Goal: Task Accomplishment & Management: Complete application form

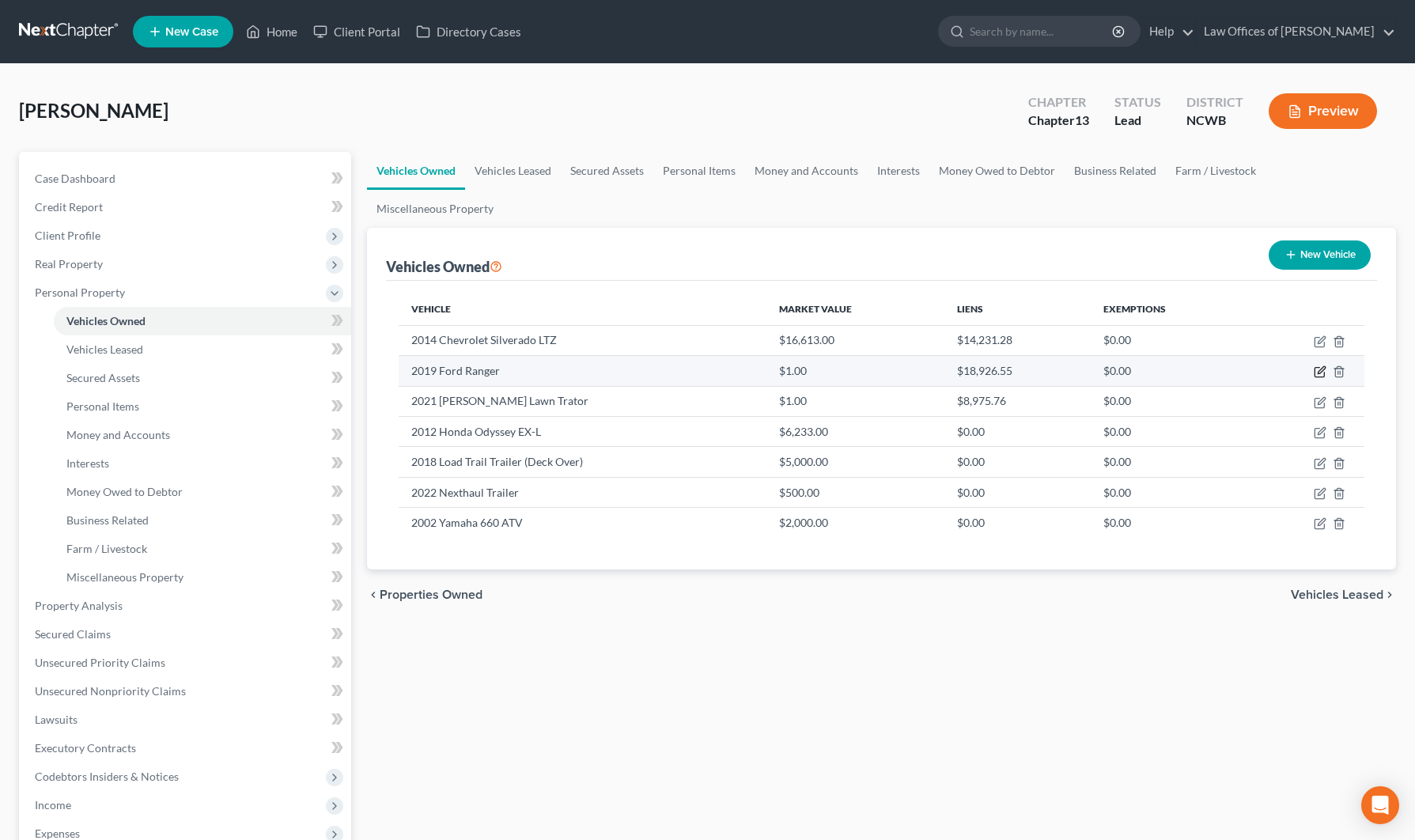
click at [1317, 365] on icon "button" at bounding box center [1320, 371] width 12 height 12
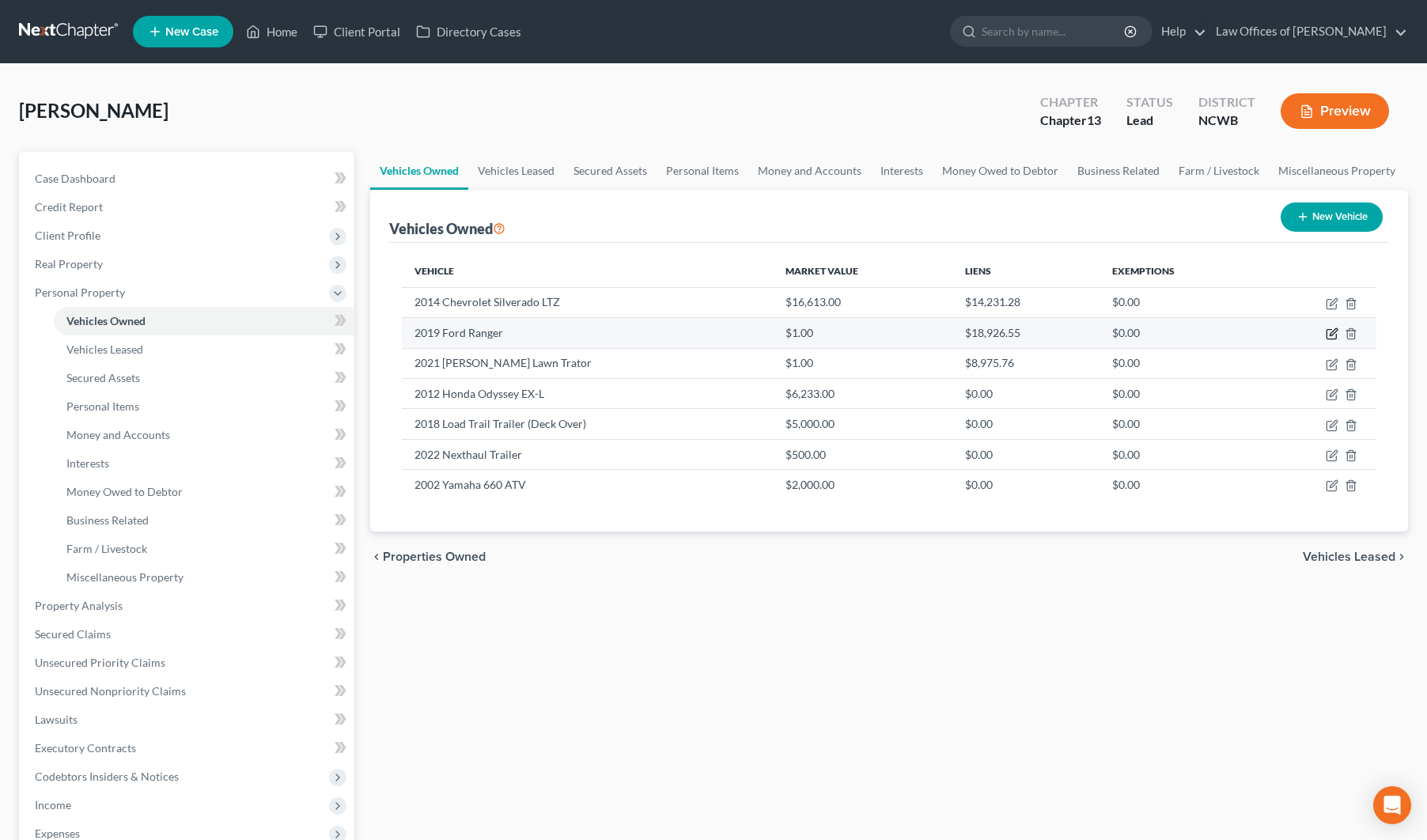
select select "0"
select select "7"
select select "2"
select select "0"
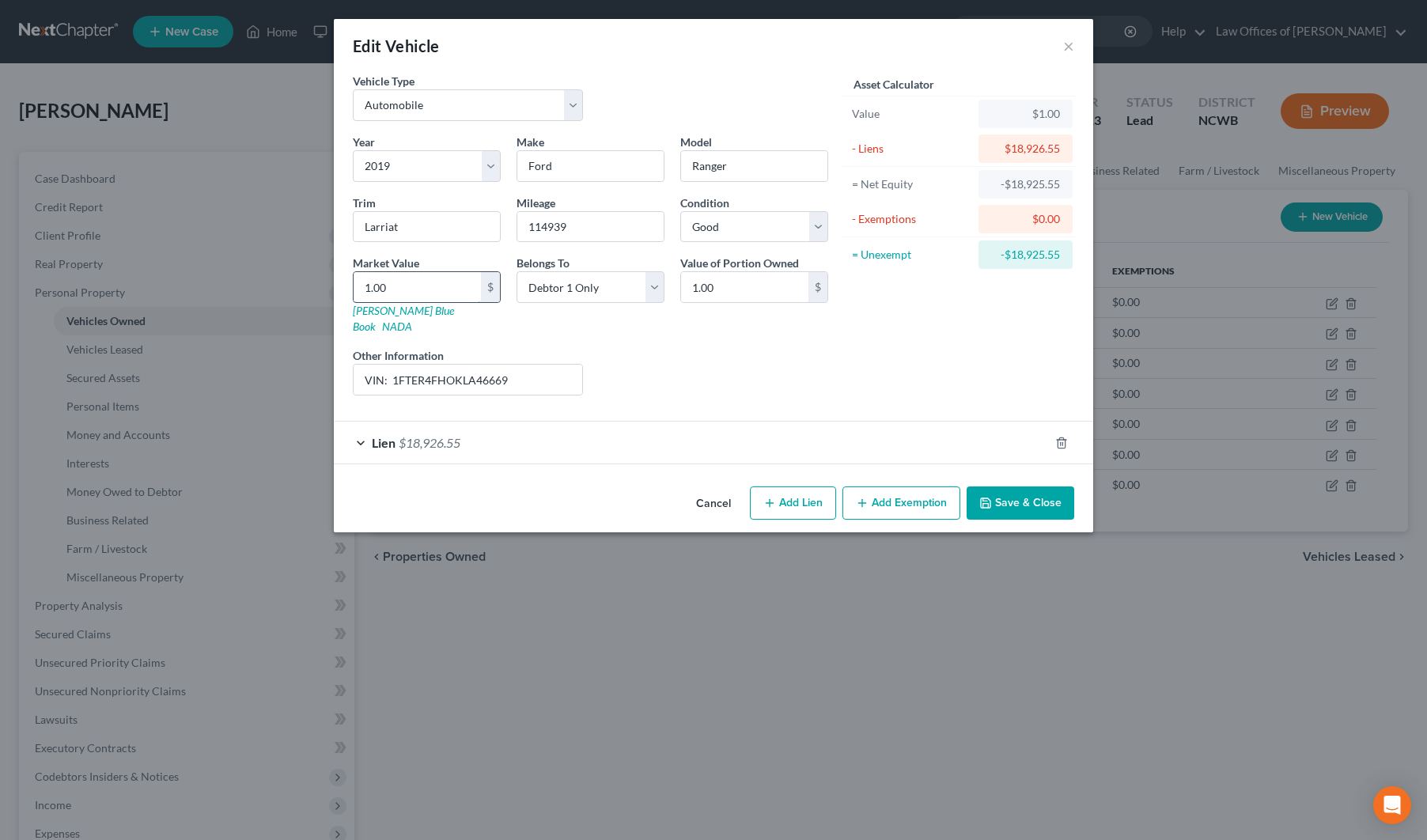
click at [399, 285] on input "1.00" at bounding box center [417, 287] width 127 height 30
type input "2"
type input "2.00"
type input "27"
type input "27.00"
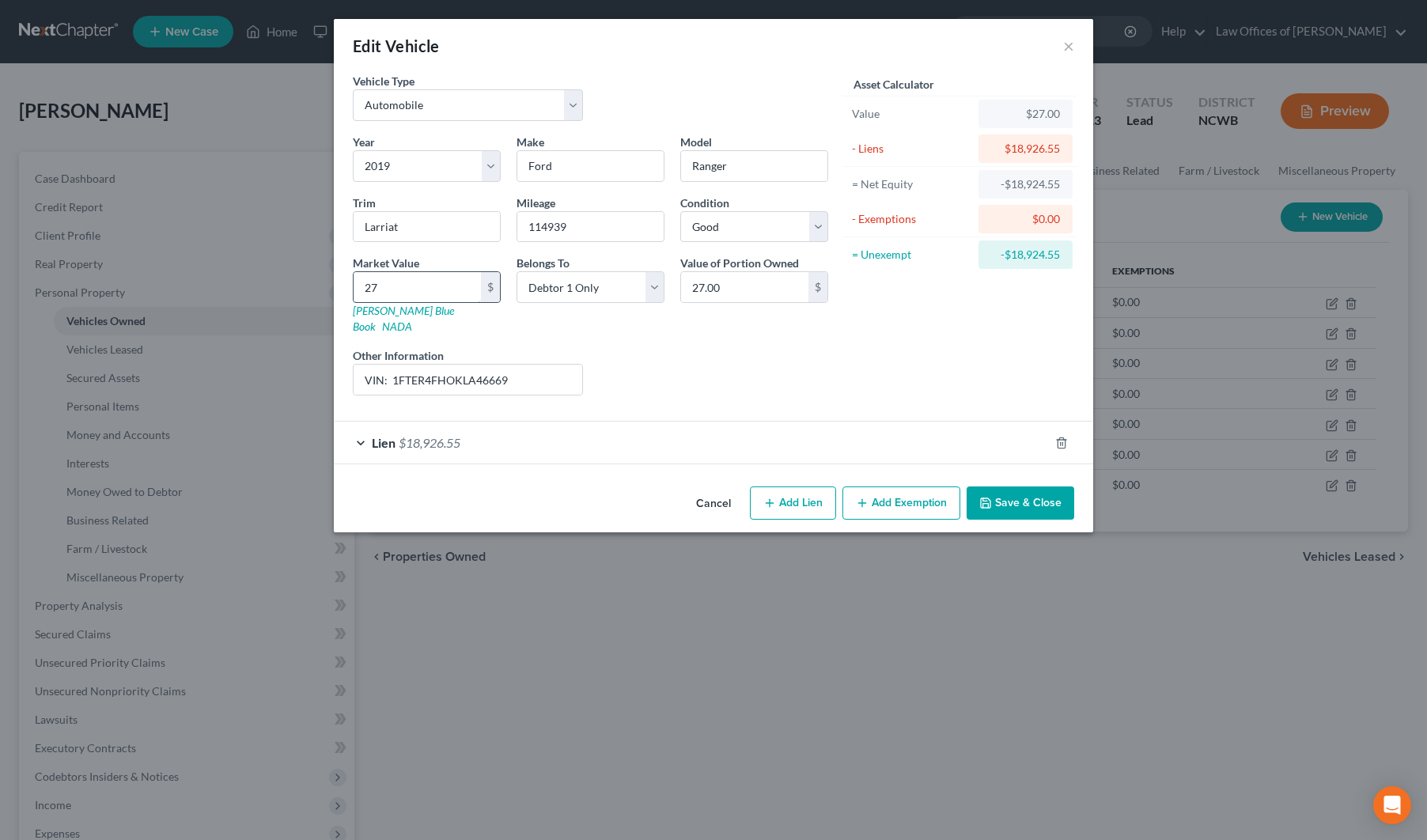
type input "270"
type input "270.00"
type input "2,705"
type input "2,705.00"
type input "27,050"
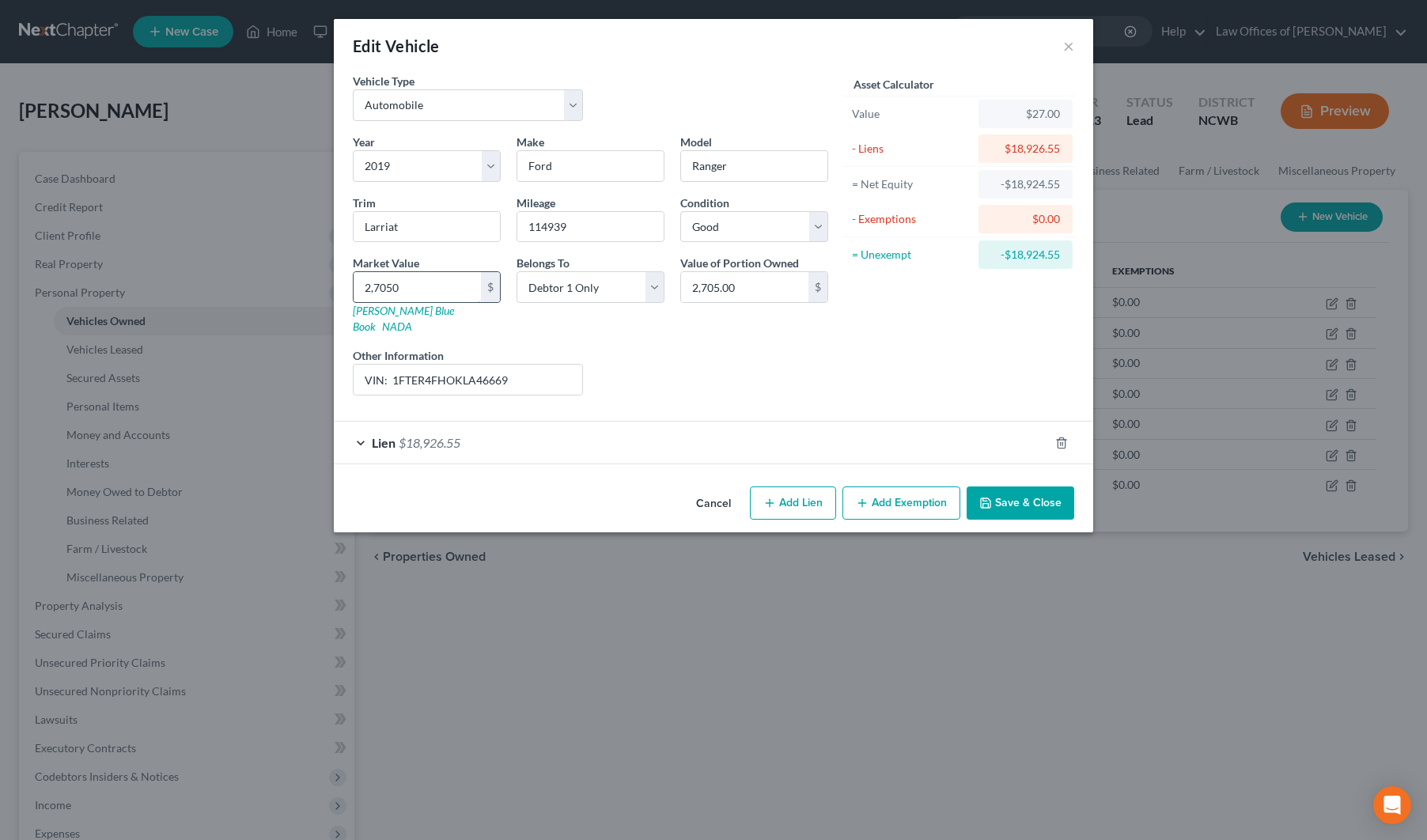
type input "27,050.00"
type input "27,050"
click at [518, 371] on input "VIN: 1FTER4FHOKLA46669" at bounding box center [467, 380] width 229 height 30
type input "VIN: 1FTER4FHOKLA46669, JD Power Value"
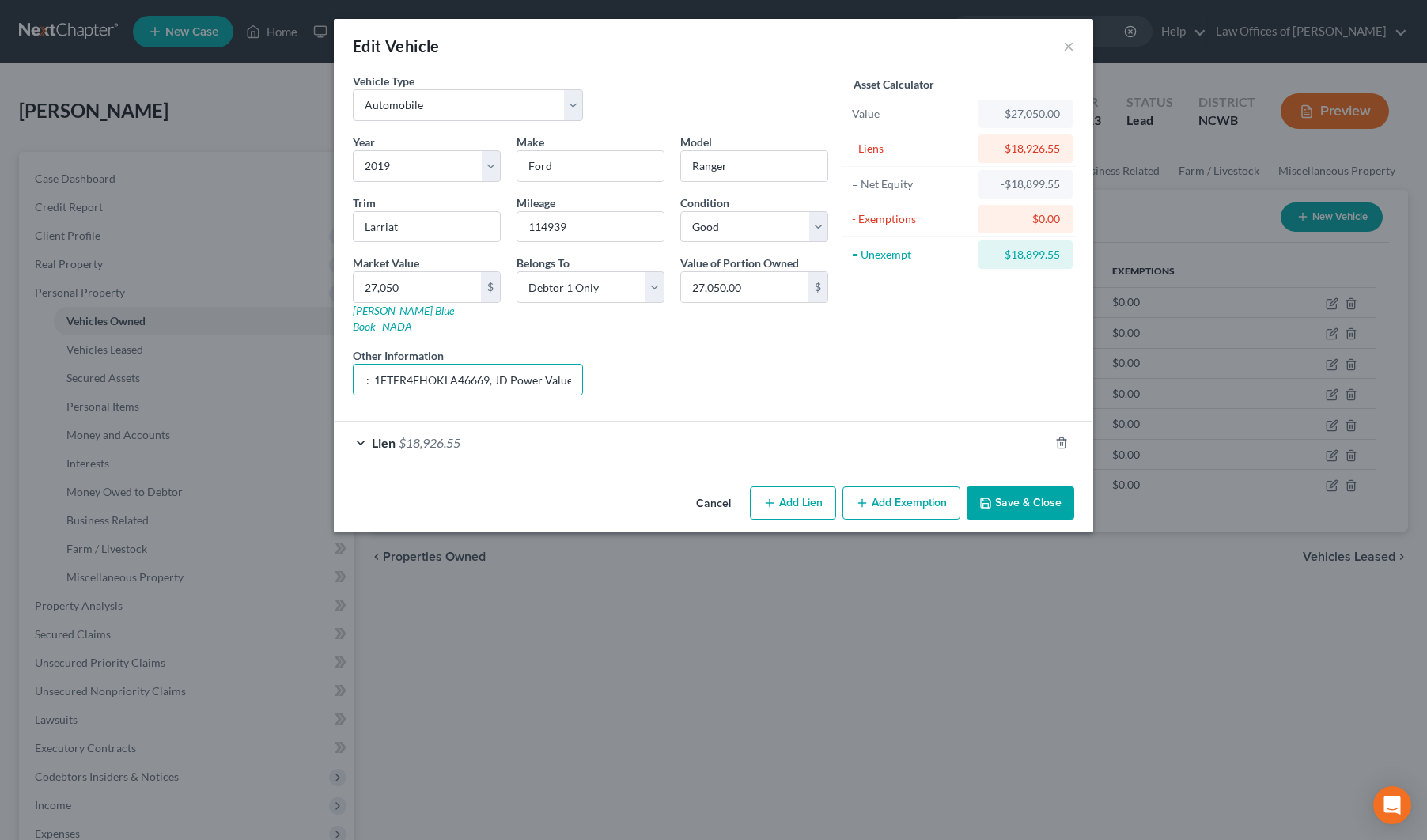
click at [1034, 492] on button "Save & Close" at bounding box center [1019, 502] width 107 height 33
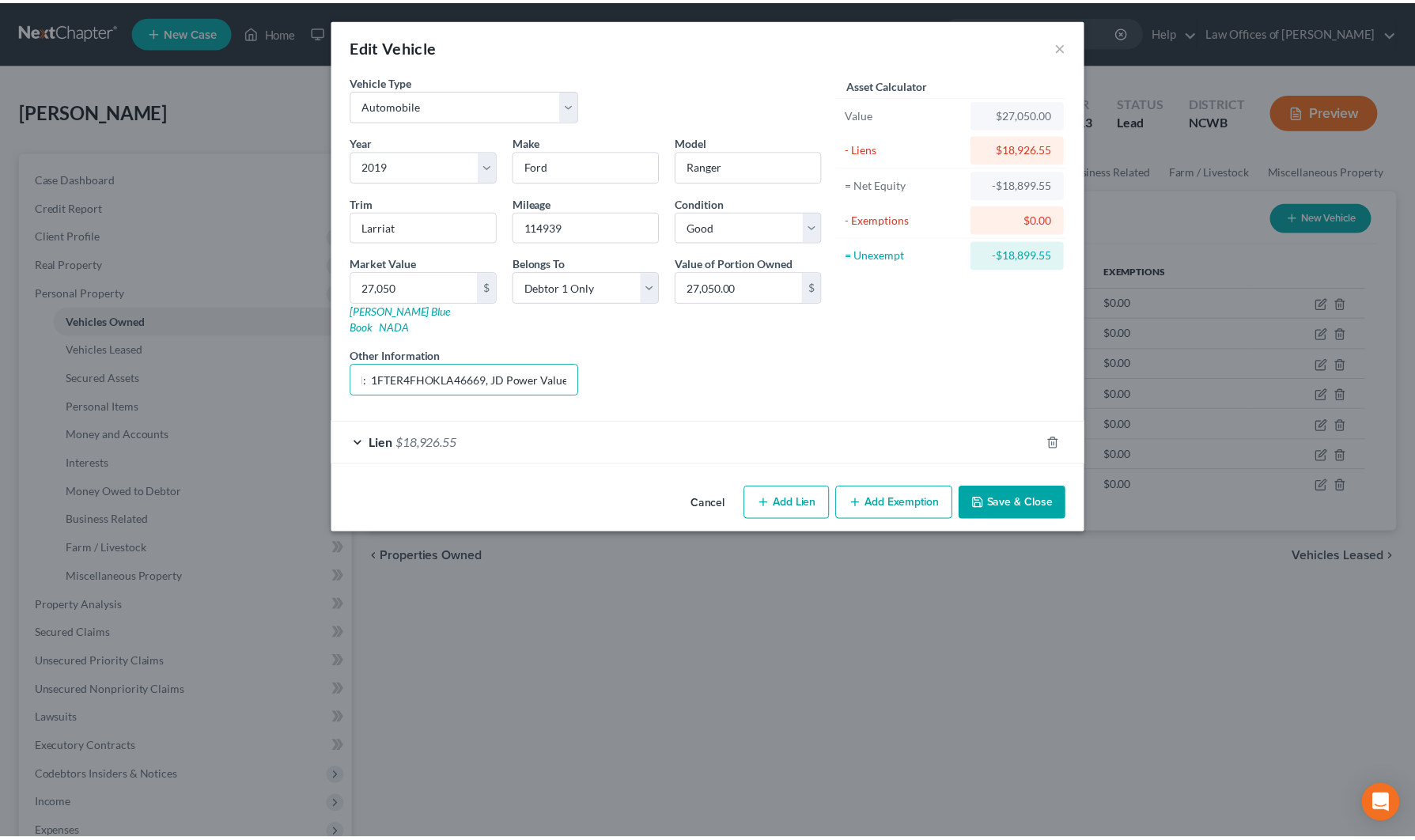
scroll to position [0, 0]
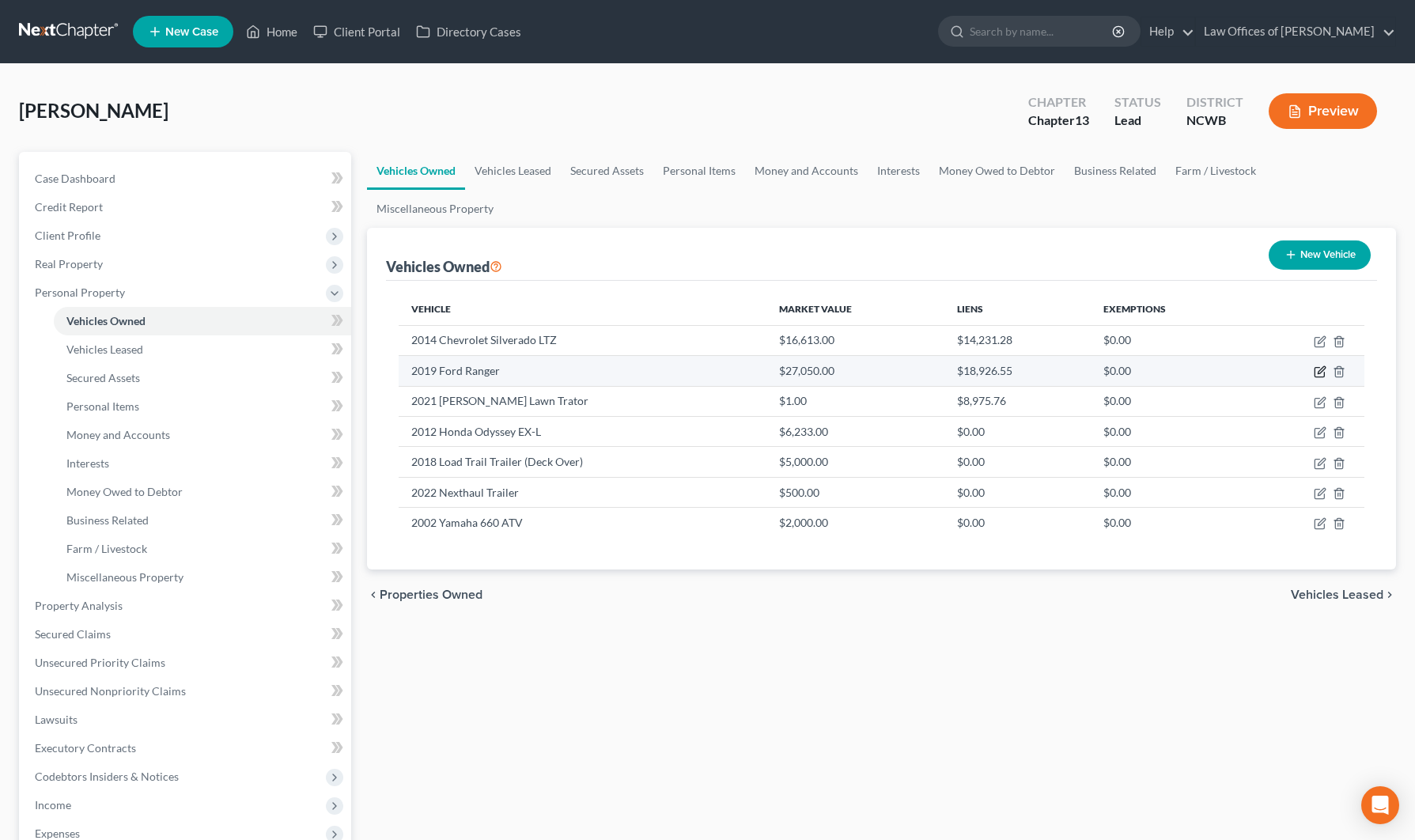
click at [1321, 365] on icon "button" at bounding box center [1320, 371] width 12 height 12
select select "0"
select select "7"
select select "2"
select select "0"
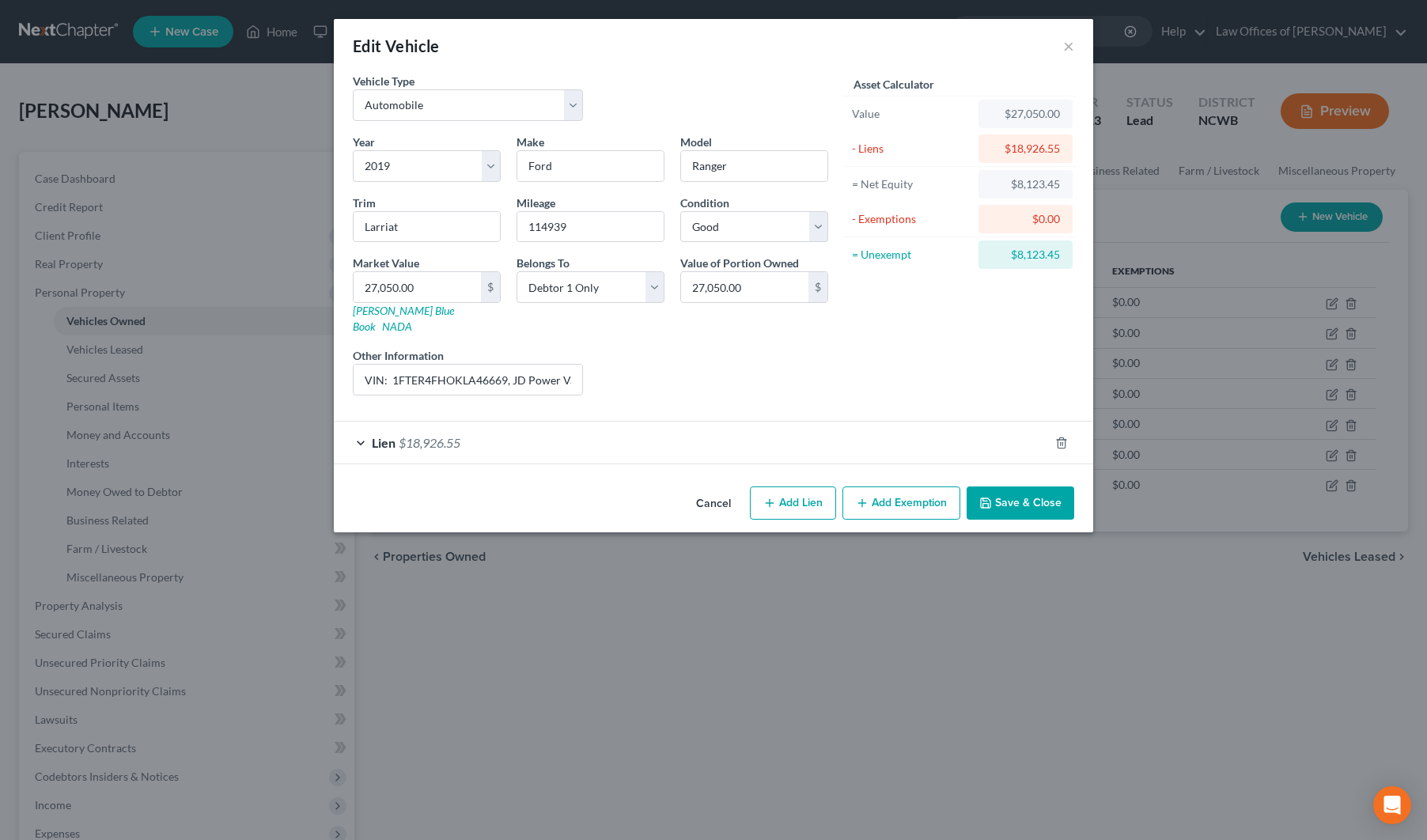
click at [397, 432] on div "Lien $18,926.55" at bounding box center [691, 443] width 715 height 42
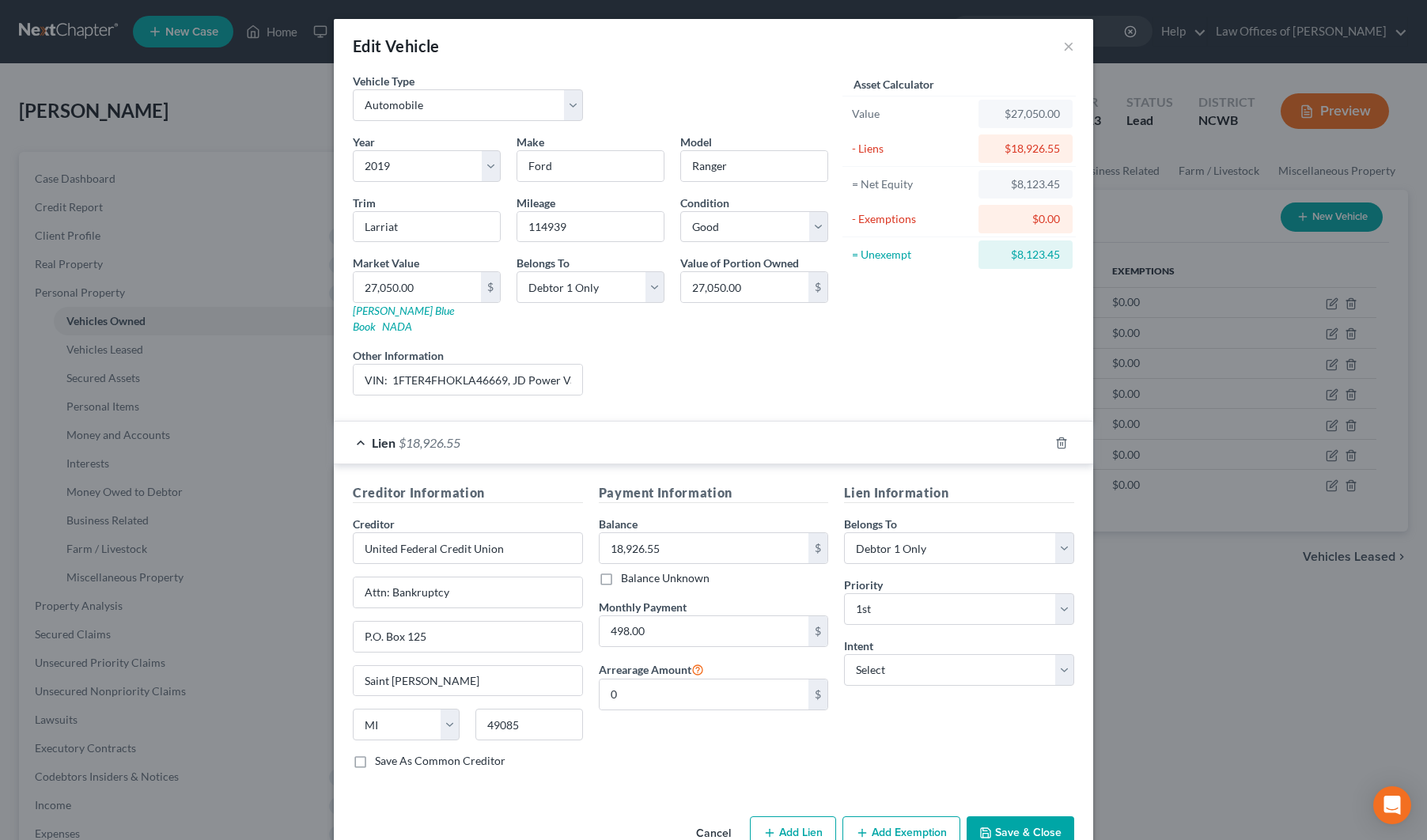
click at [1023, 818] on button "Save & Close" at bounding box center [1019, 832] width 107 height 33
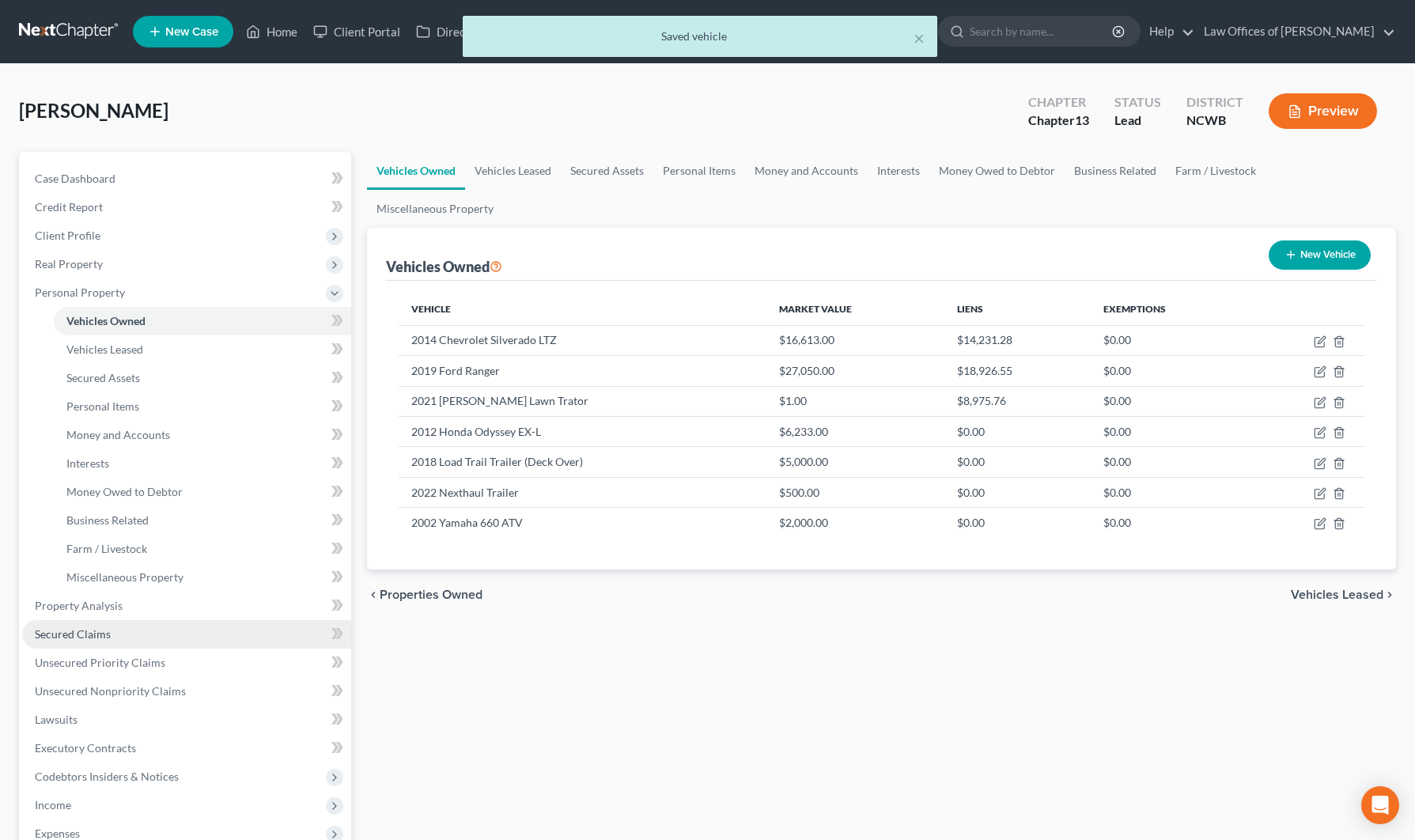
click at [83, 632] on span "Secured Claims" at bounding box center [73, 634] width 76 height 13
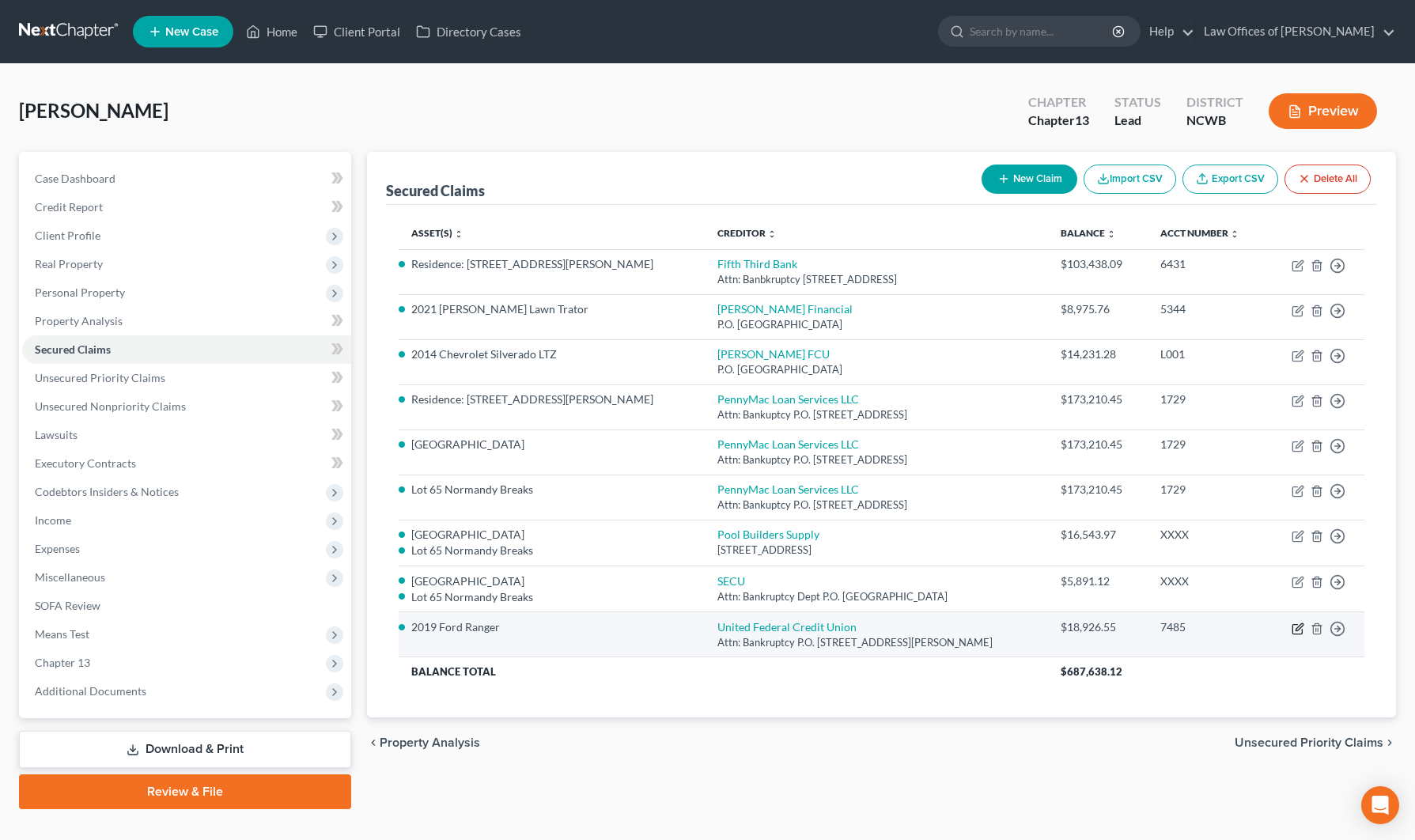
click at [1300, 631] on icon "button" at bounding box center [1297, 629] width 12 height 12
select select "23"
select select "0"
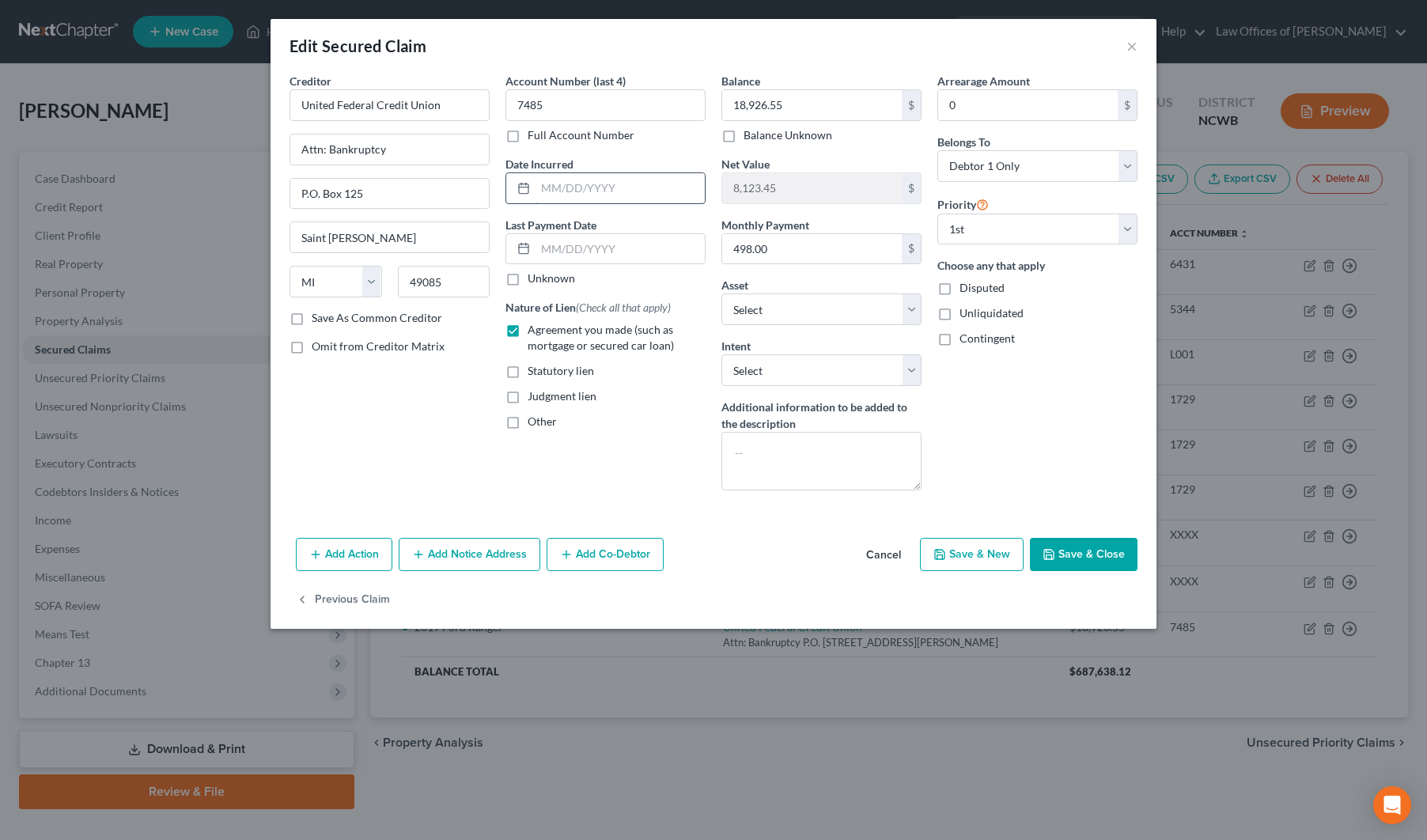
click at [606, 198] on input "text" at bounding box center [620, 189] width 170 height 30
type input "[DATE]"
click at [1076, 557] on button "Save & Close" at bounding box center [1083, 554] width 107 height 33
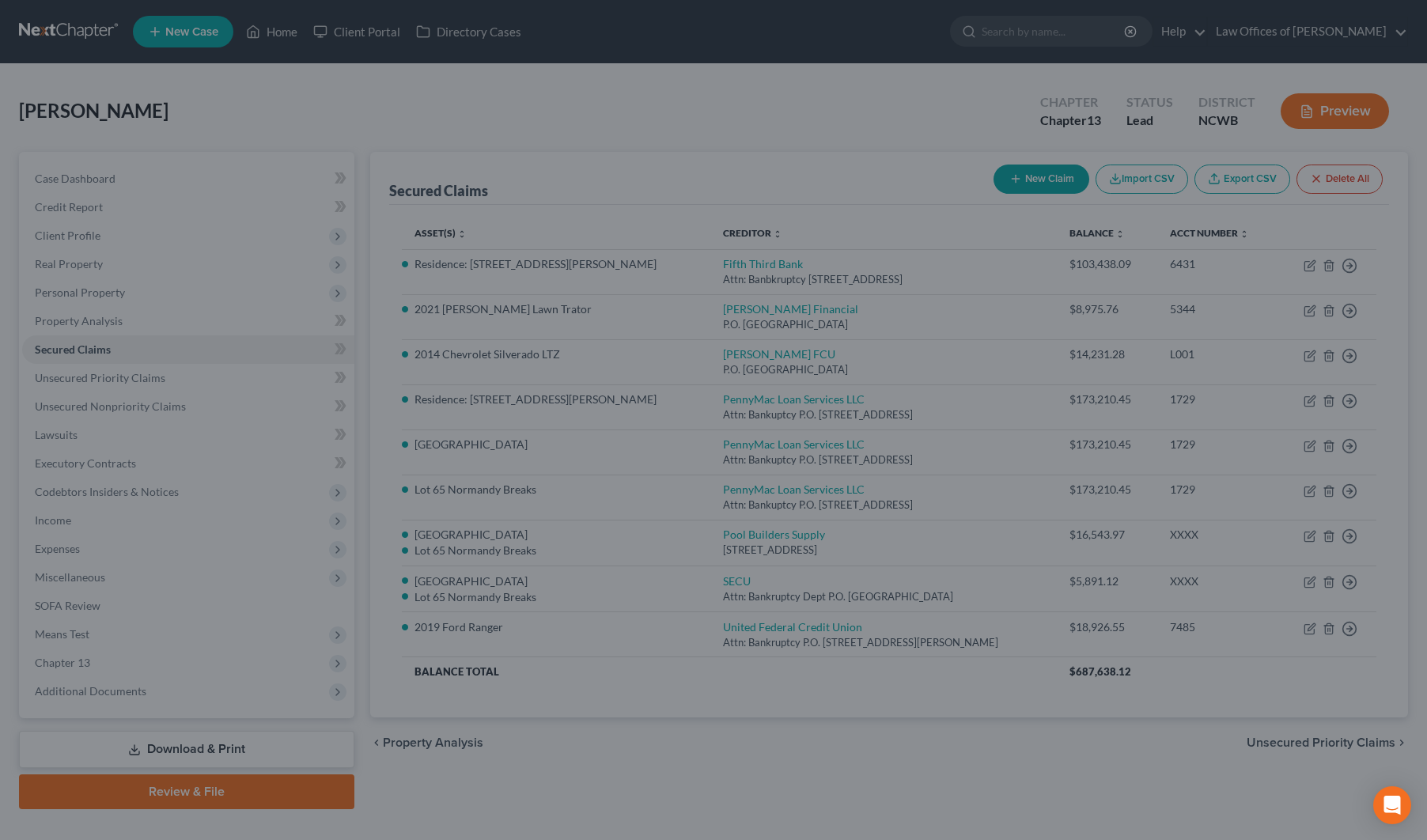
select select "29"
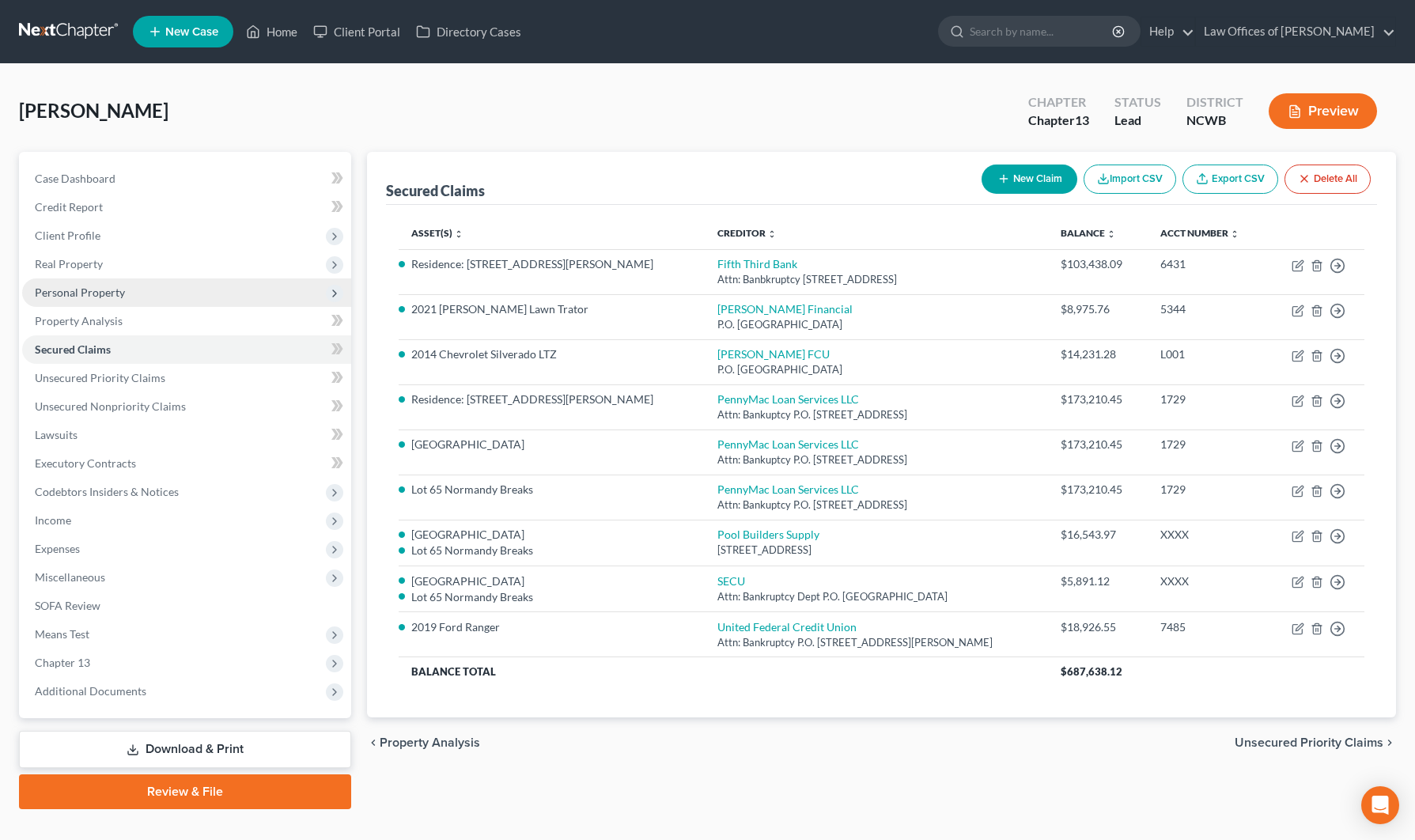
click at [63, 290] on span "Personal Property" at bounding box center [80, 292] width 90 height 13
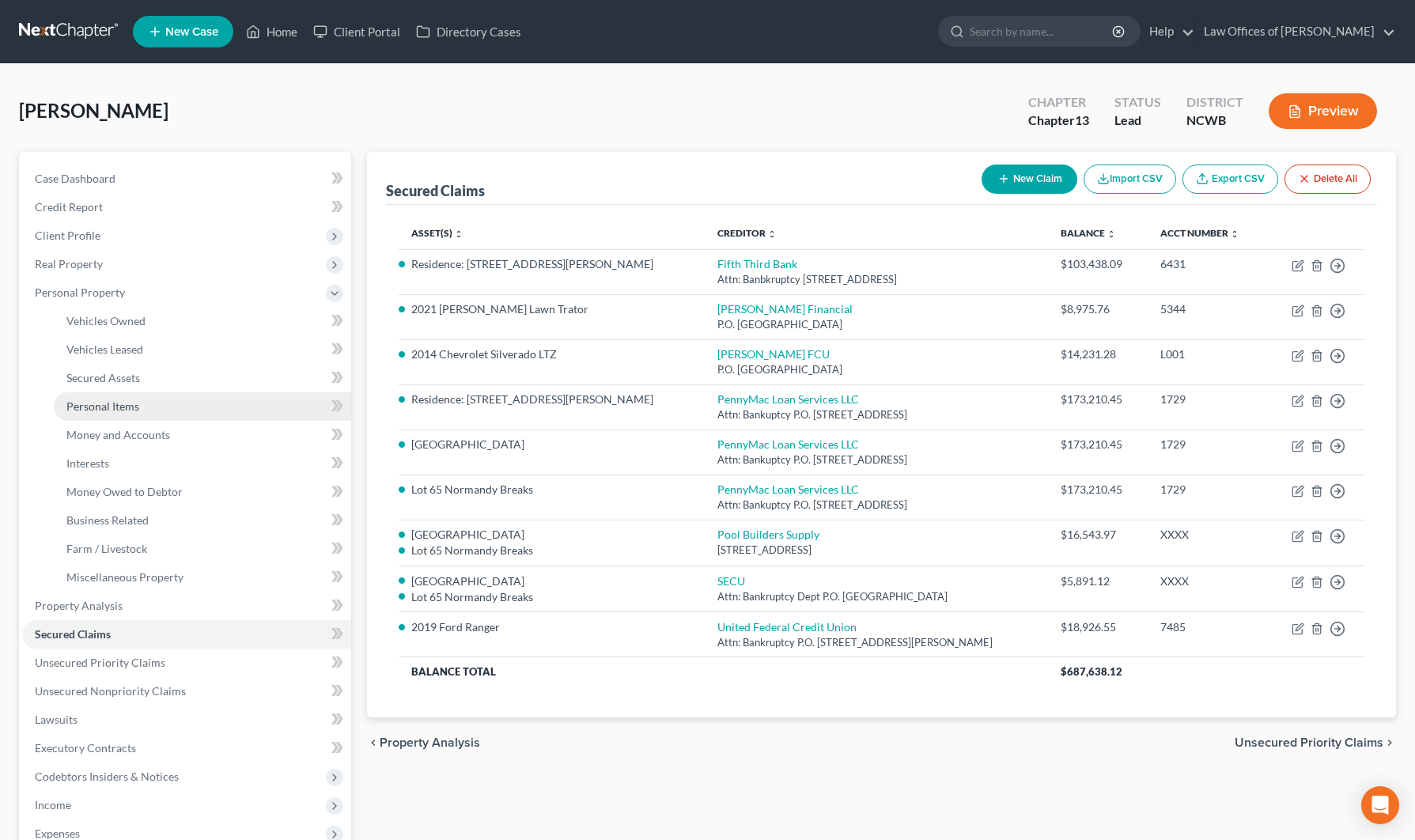
click at [98, 407] on span "Personal Items" at bounding box center [102, 406] width 73 height 13
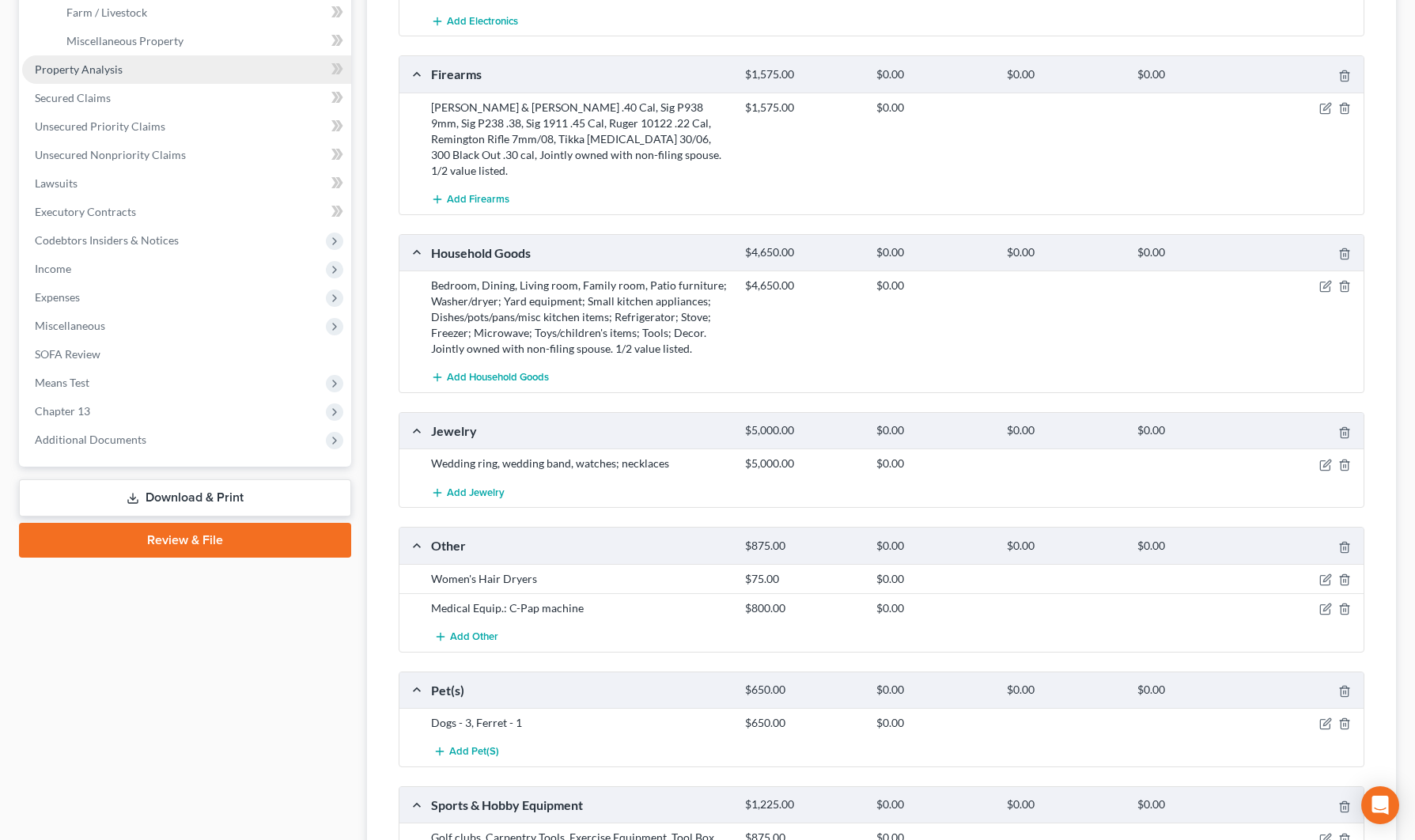
scroll to position [513, 0]
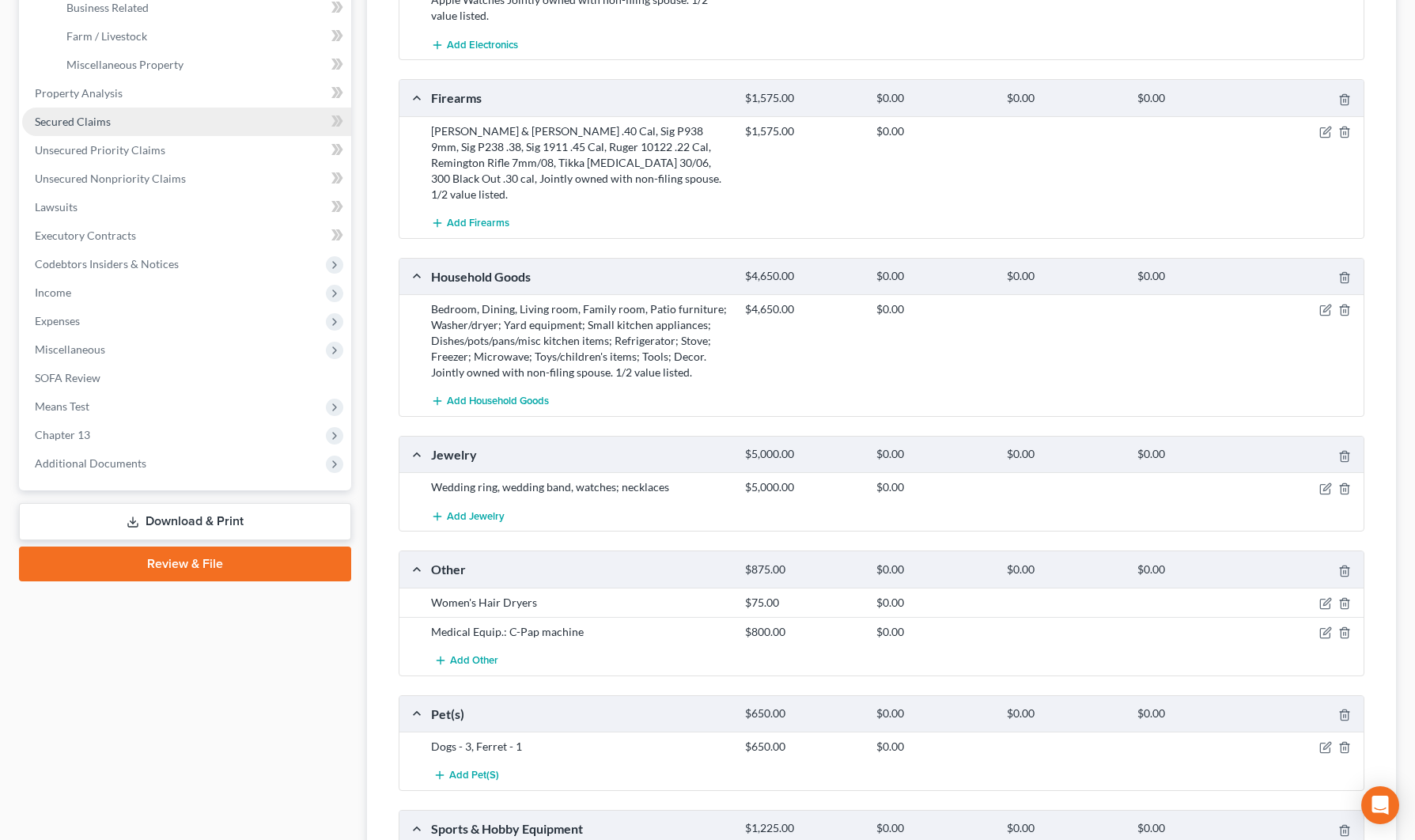
click at [59, 124] on span "Secured Claims" at bounding box center [73, 121] width 76 height 13
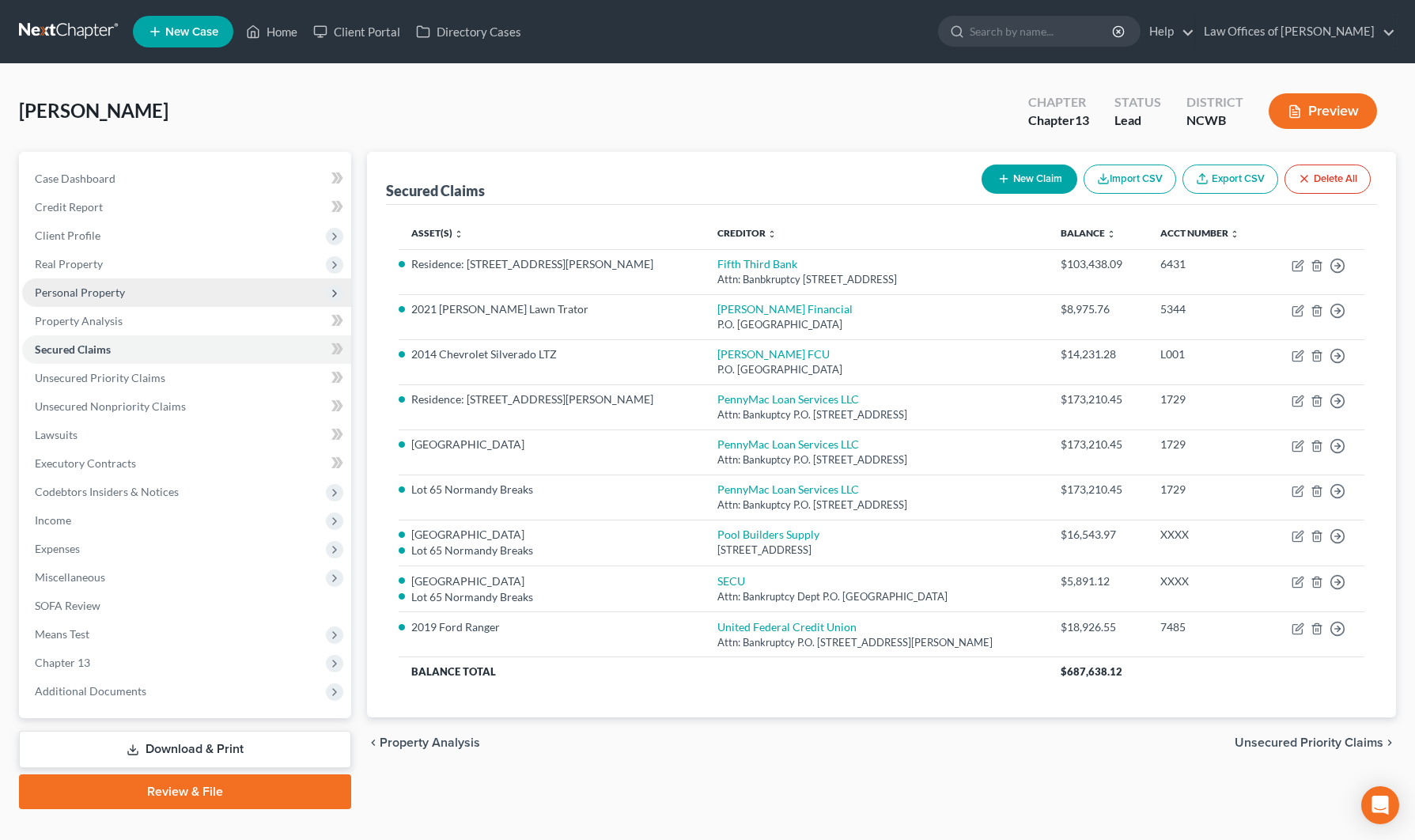
click at [47, 290] on span "Personal Property" at bounding box center [80, 292] width 90 height 13
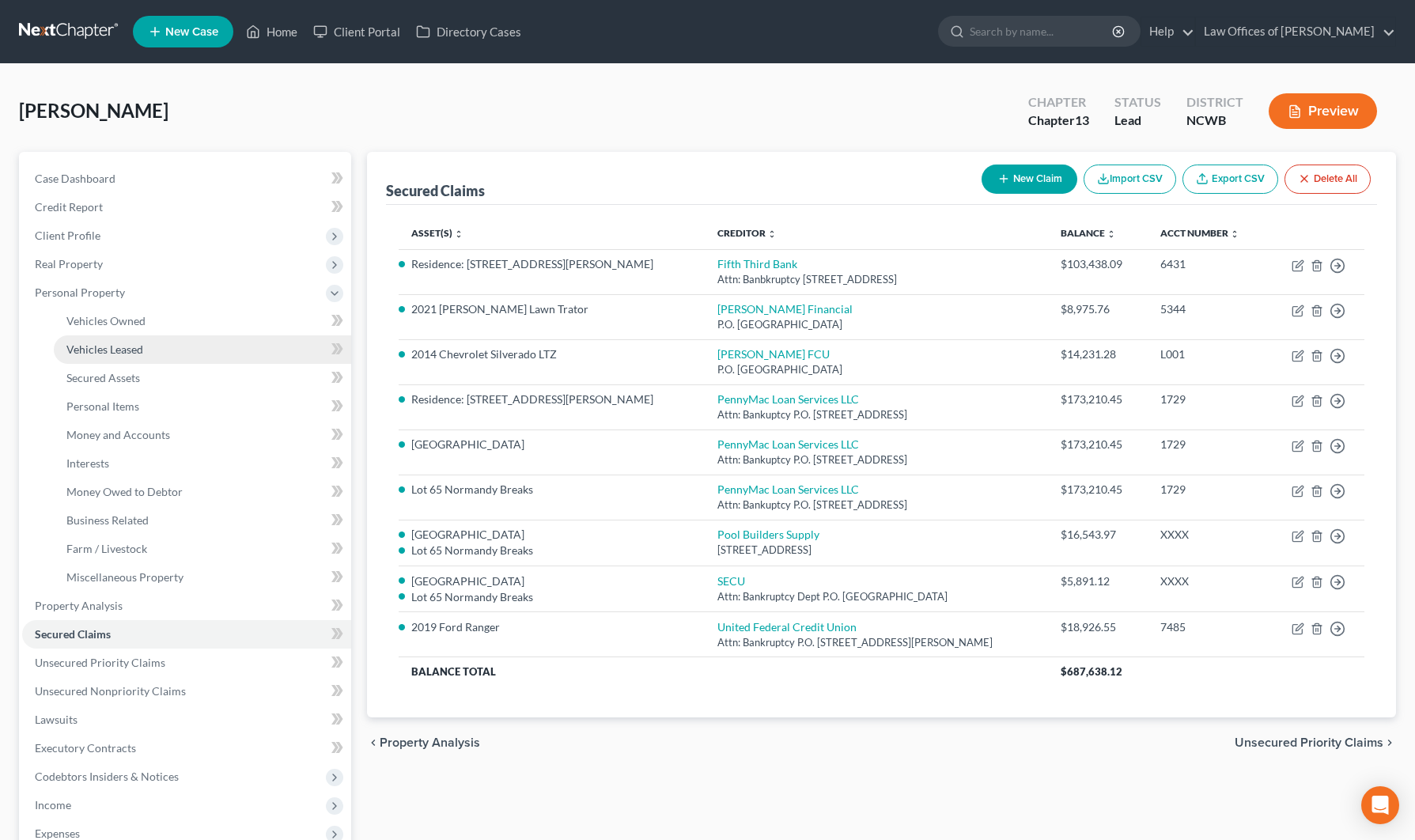
click at [75, 346] on span "Vehicles Leased" at bounding box center [104, 349] width 77 height 13
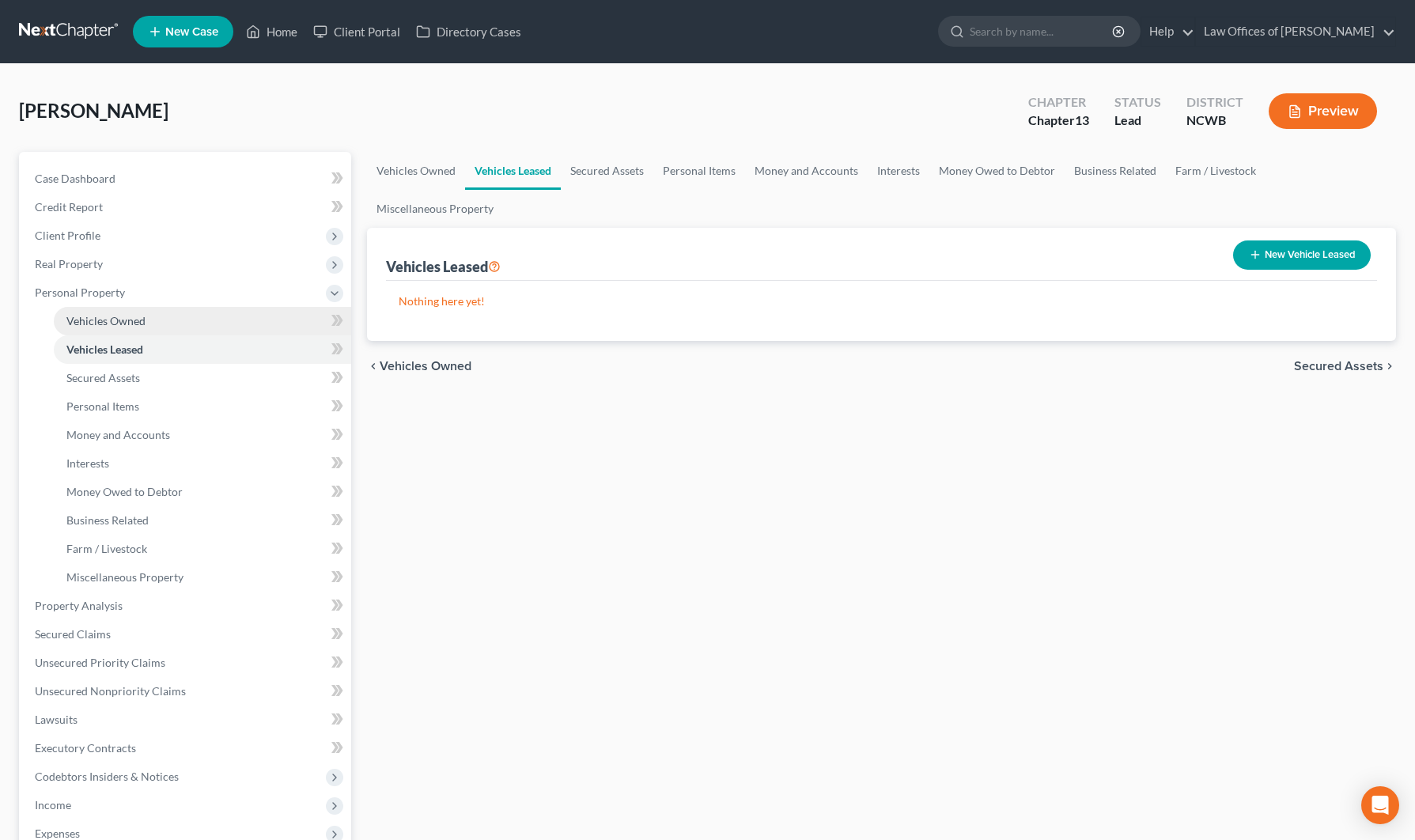
click at [98, 319] on span "Vehicles Owned" at bounding box center [105, 320] width 79 height 13
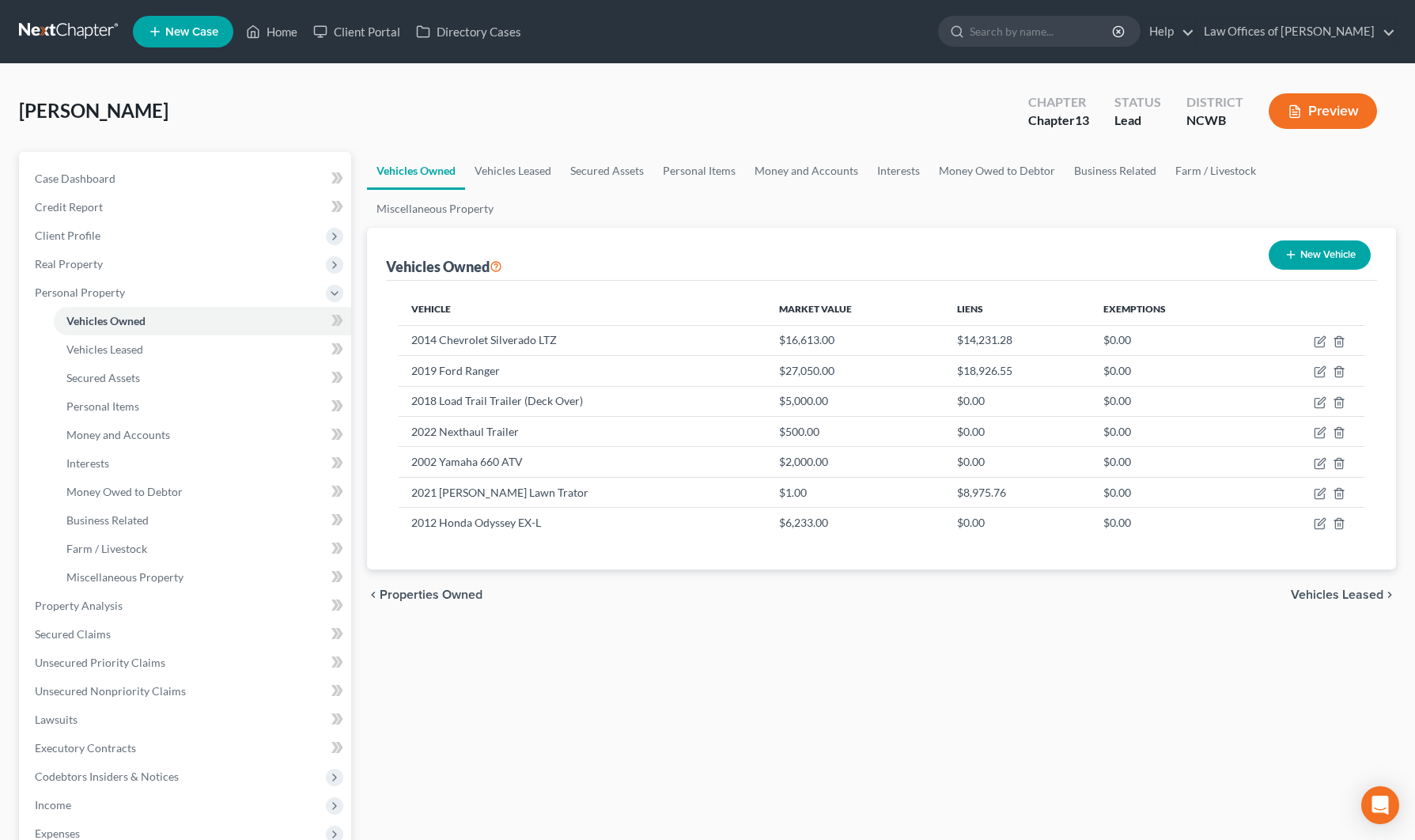
click at [1321, 241] on button "New Vehicle" at bounding box center [1320, 255] width 102 height 29
select select "0"
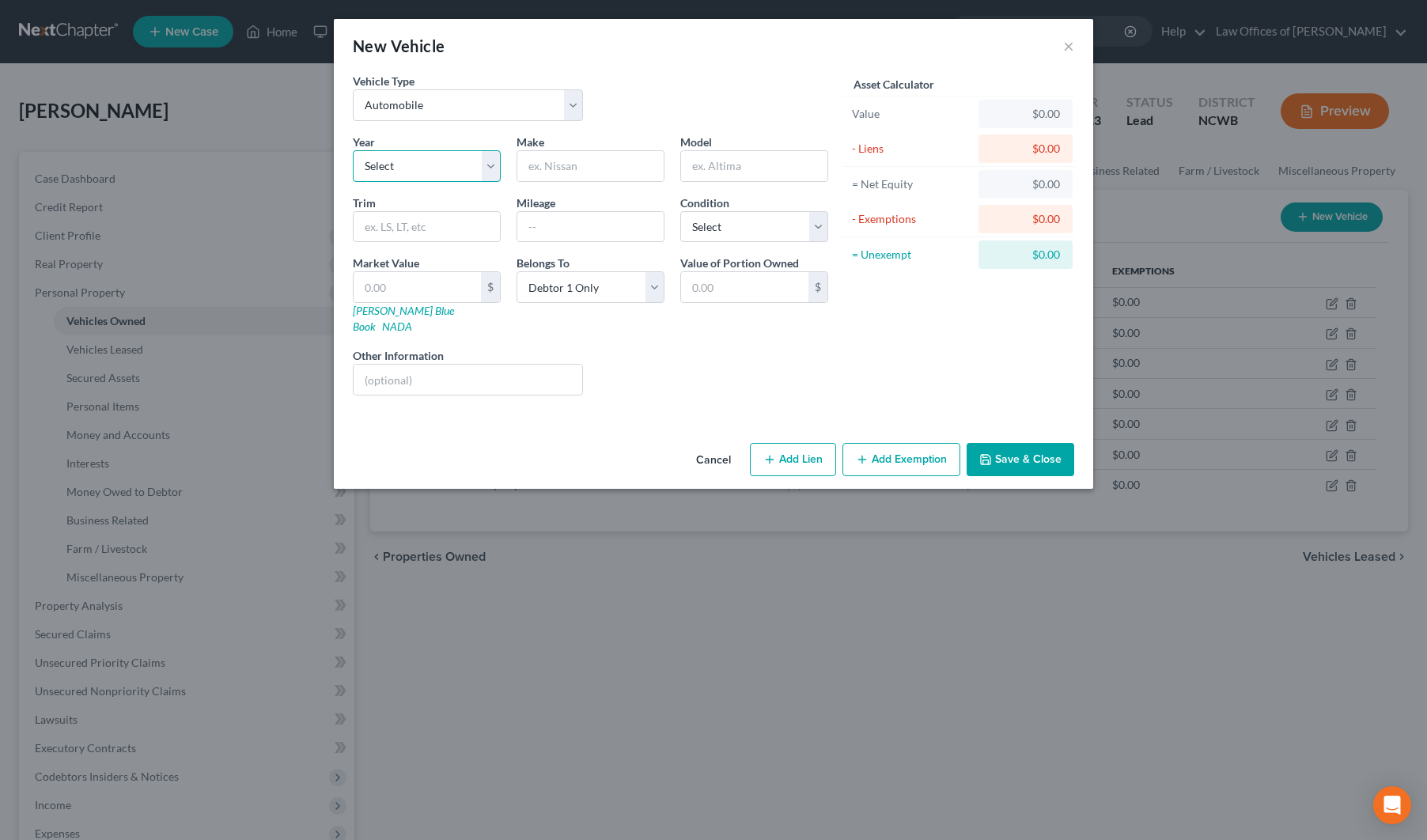
click at [414, 171] on select "Select 2026 2025 2024 2023 2022 2021 2020 2019 2018 2017 2016 2015 2014 2013 20…" at bounding box center [427, 166] width 148 height 31
select select "24"
click at [611, 170] on input "text" at bounding box center [591, 166] width 146 height 30
type input "Ford"
type input "Ranger"
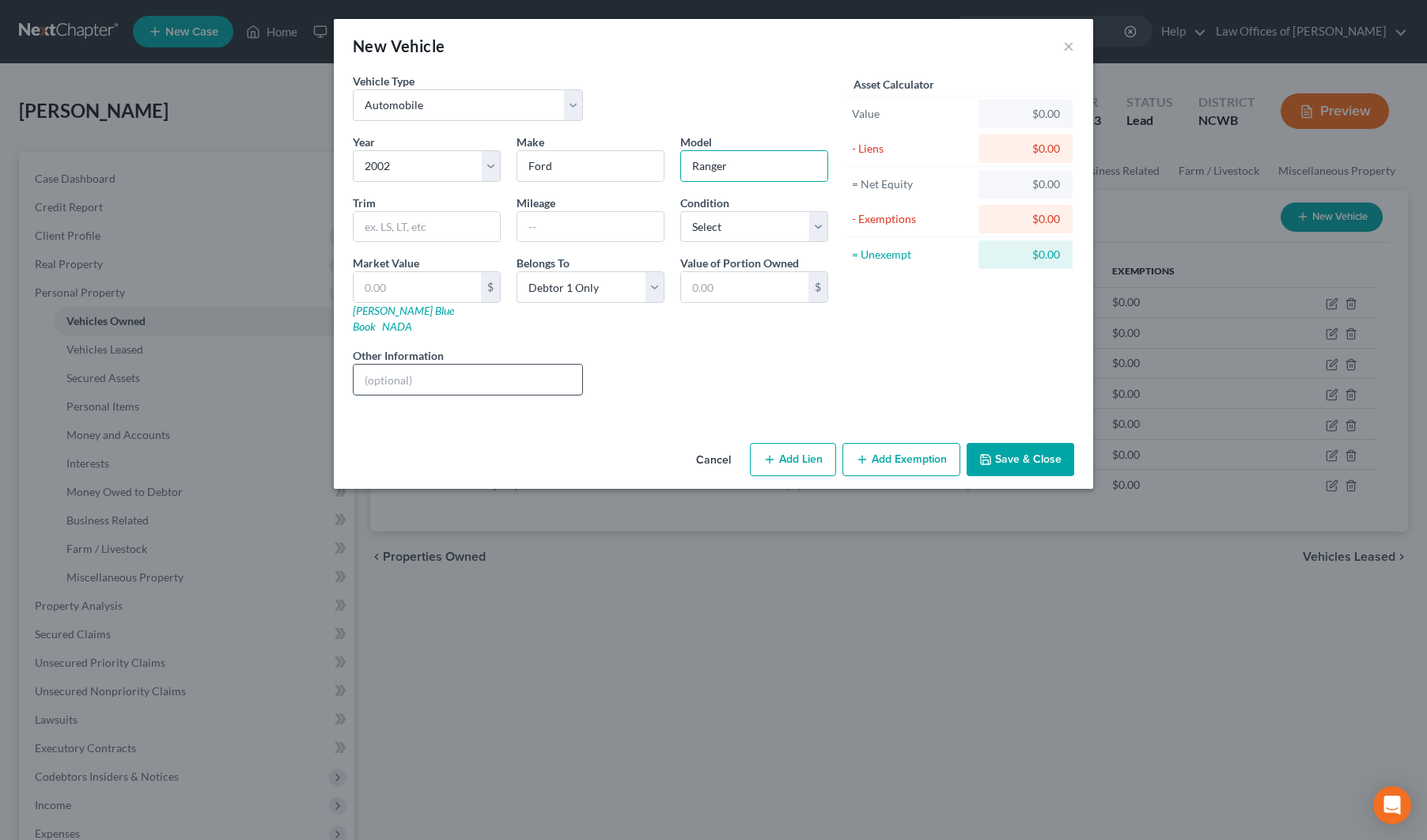
click at [529, 365] on input "text" at bounding box center [467, 380] width 229 height 30
click at [486, 372] on input "VIN:" at bounding box center [467, 380] width 229 height 30
click at [558, 365] on input "VIN: 1FT" at bounding box center [467, 380] width 229 height 30
type input "VIN: 1FTWX331F12EA77344"
drag, startPoint x: 529, startPoint y: 371, endPoint x: 392, endPoint y: 361, distance: 137.4
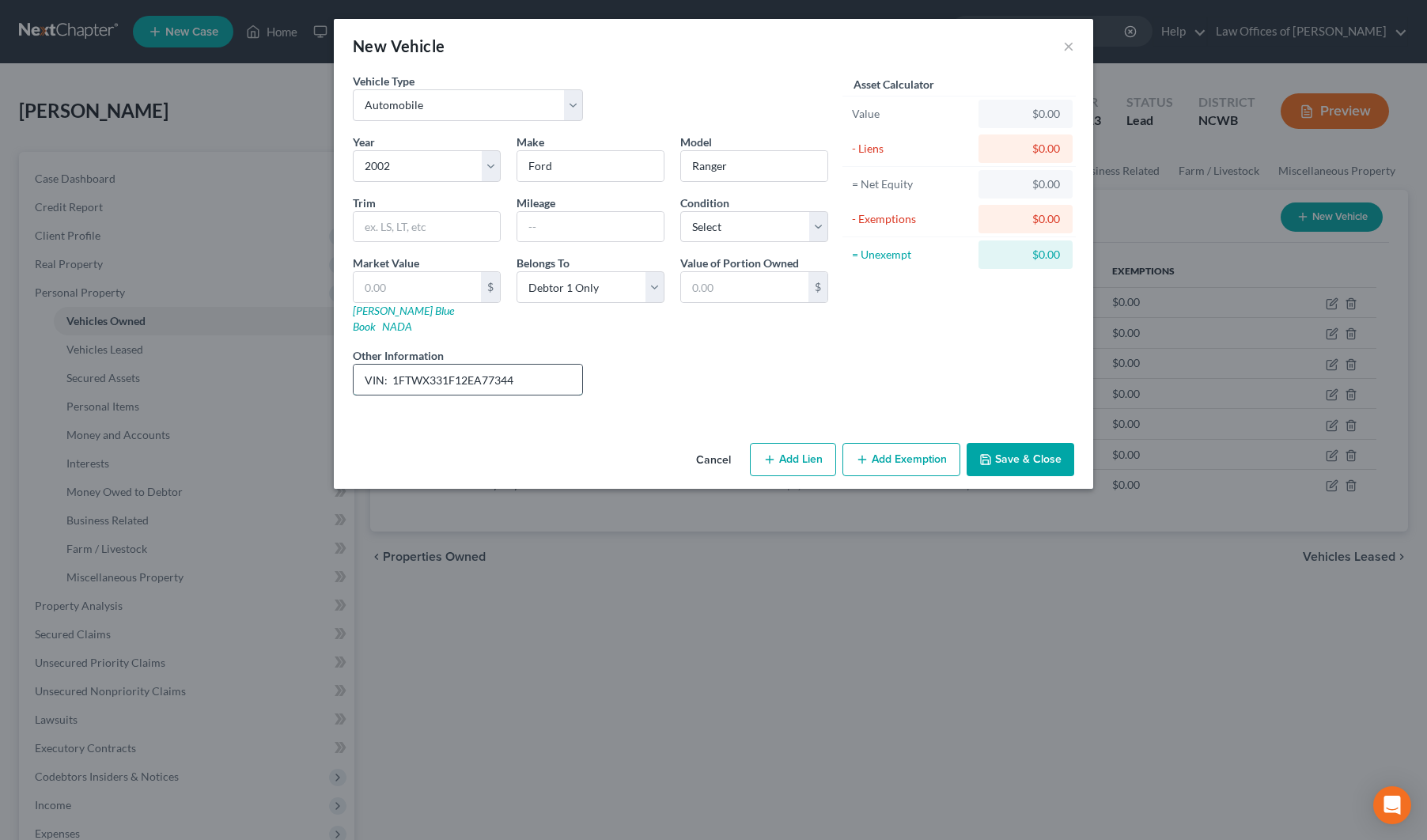
click at [392, 365] on input "VIN: 1FTWX331F12EA77344" at bounding box center [467, 380] width 229 height 30
click at [379, 313] on link "[PERSON_NAME] Blue Book" at bounding box center [403, 318] width 101 height 29
click at [404, 234] on input "text" at bounding box center [427, 228] width 146 height 30
type input "F-350 / XLT [PERSON_NAME]"
click at [612, 246] on div "Year Select 2026 2025 2024 2023 2022 2021 2020 2019 2018 2017 2016 2015 2014 20…" at bounding box center [591, 270] width 491 height 274
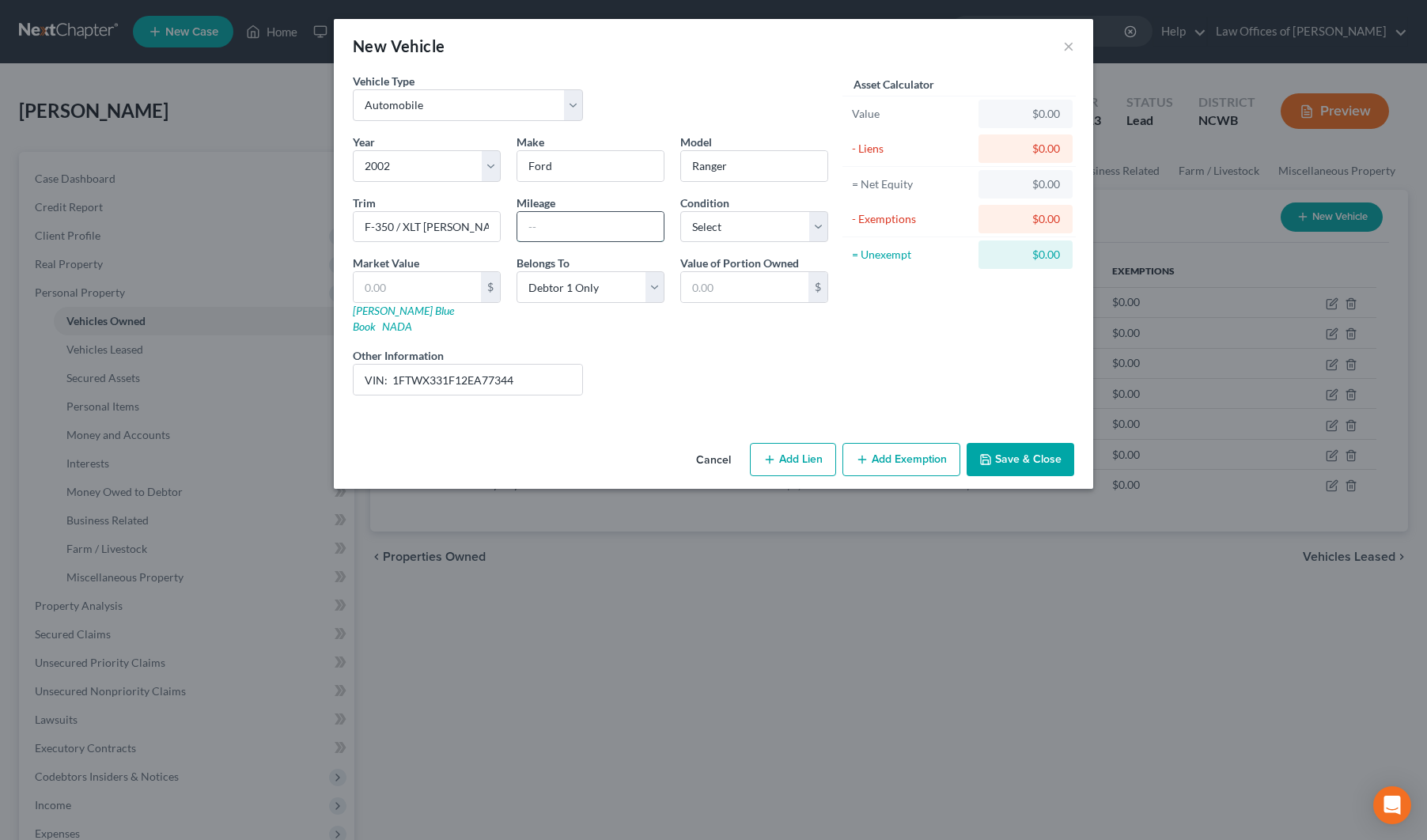
click at [604, 216] on input "text" at bounding box center [591, 228] width 146 height 30
type input "464000"
click at [515, 372] on input "VIN: 1FTWX331F12EA77344" at bounding box center [467, 380] width 229 height 30
type input "VIN: 1FTWX331F12EA77344, not tagged? - Ranger or F-350 unsure of exact model"
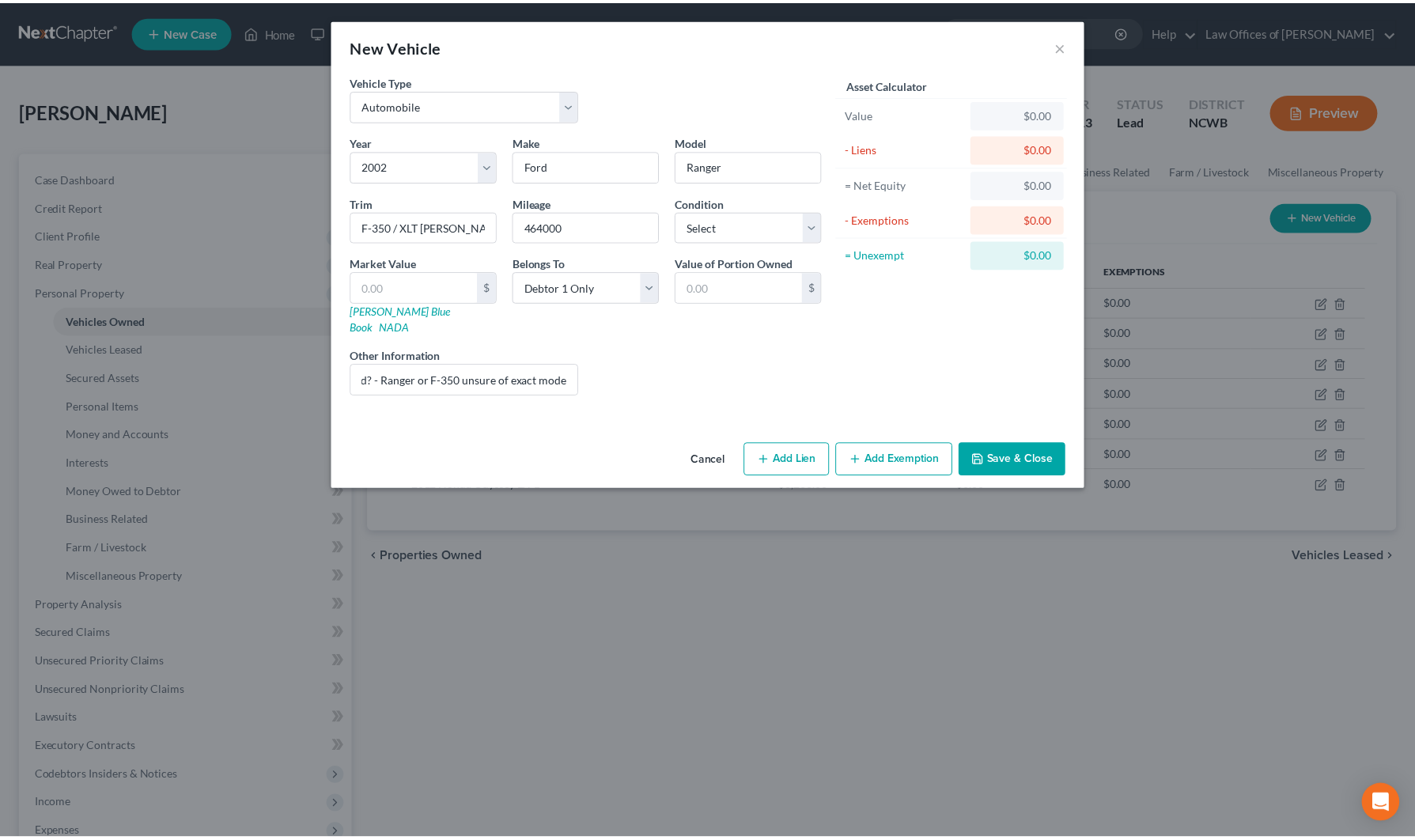
scroll to position [0, 0]
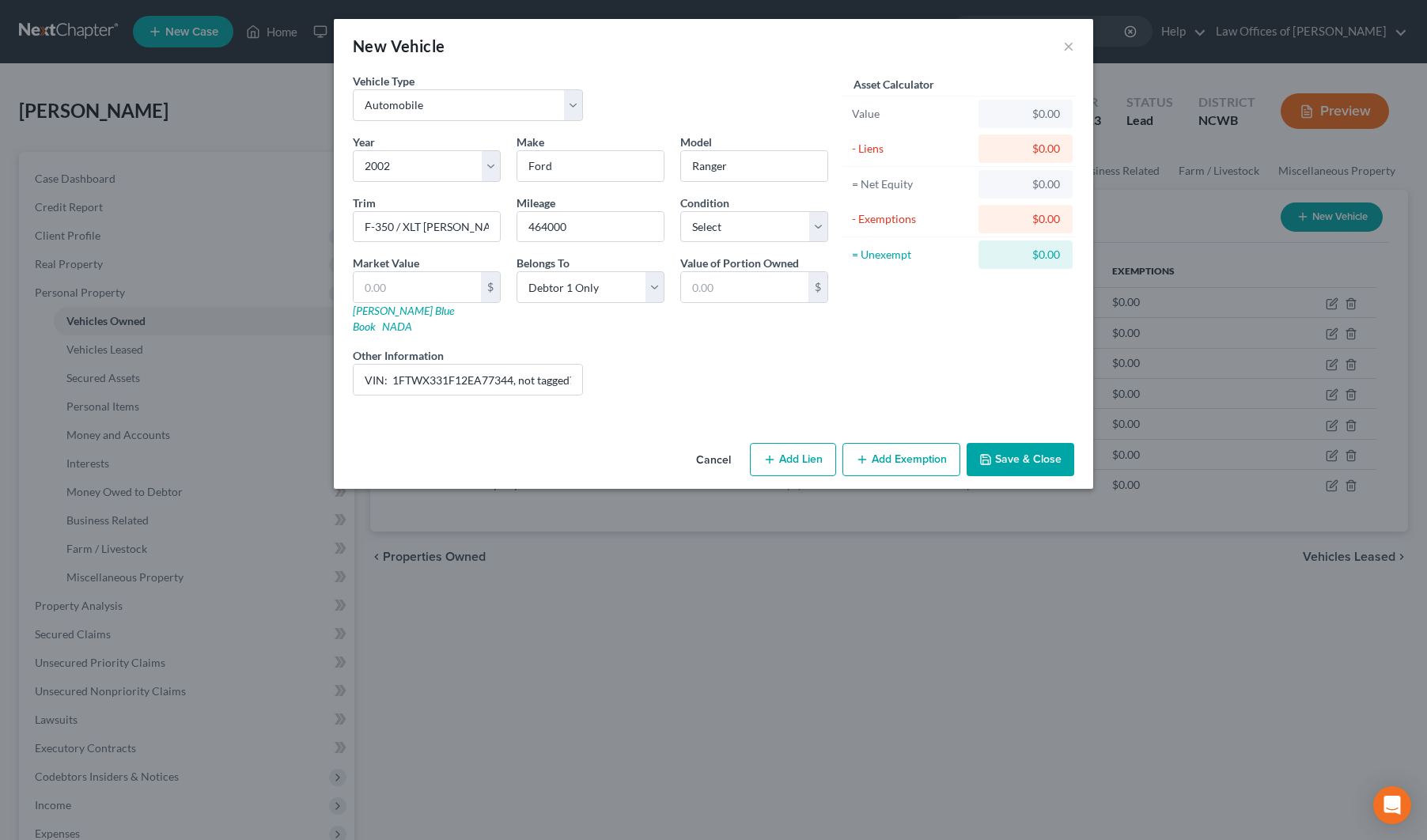
click at [1016, 444] on button "Save & Close" at bounding box center [1019, 459] width 107 height 33
